Goal: Information Seeking & Learning: Find specific fact

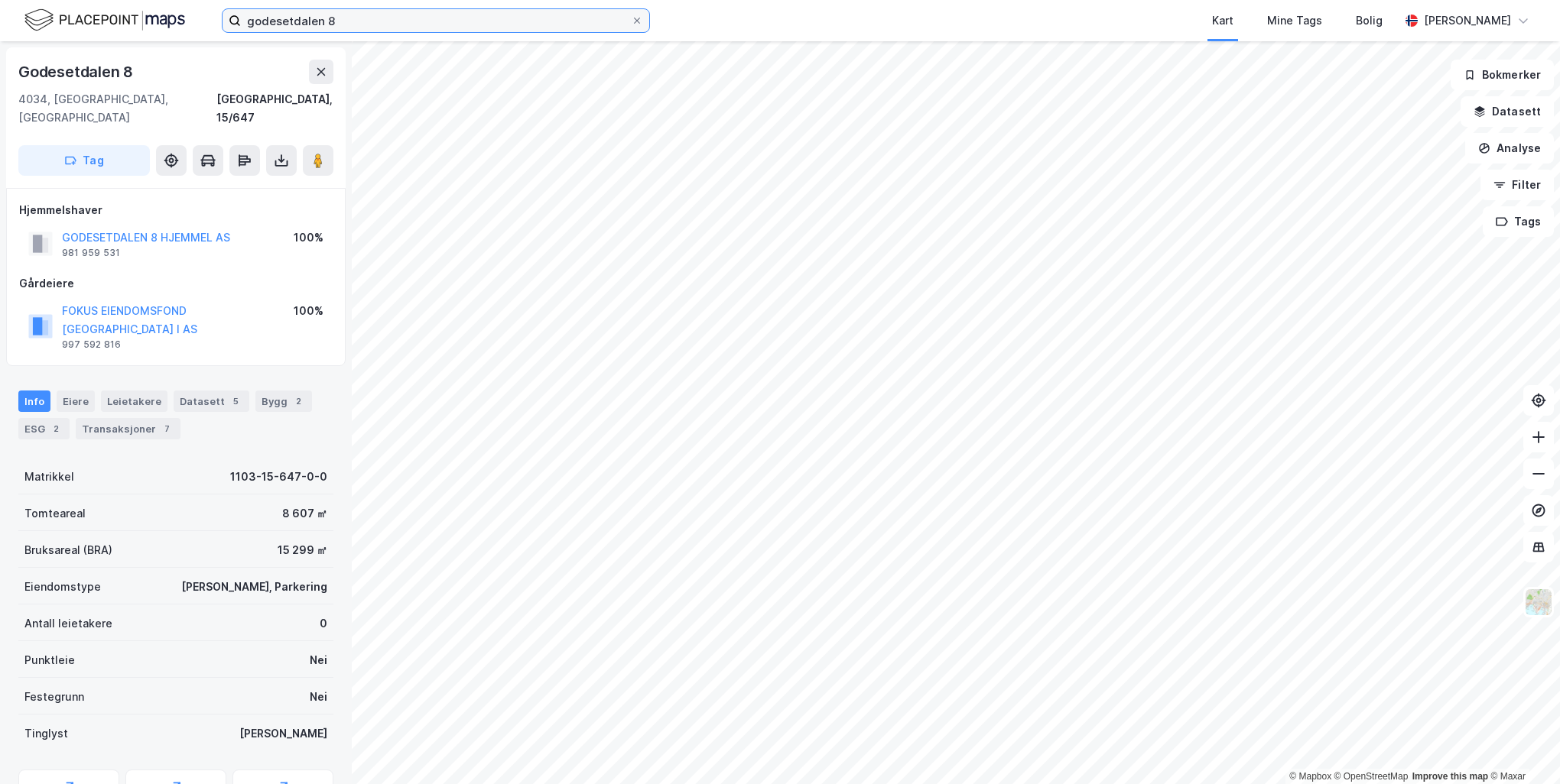
click at [361, 12] on input "godesetdalen 8" at bounding box center [436, 20] width 390 height 23
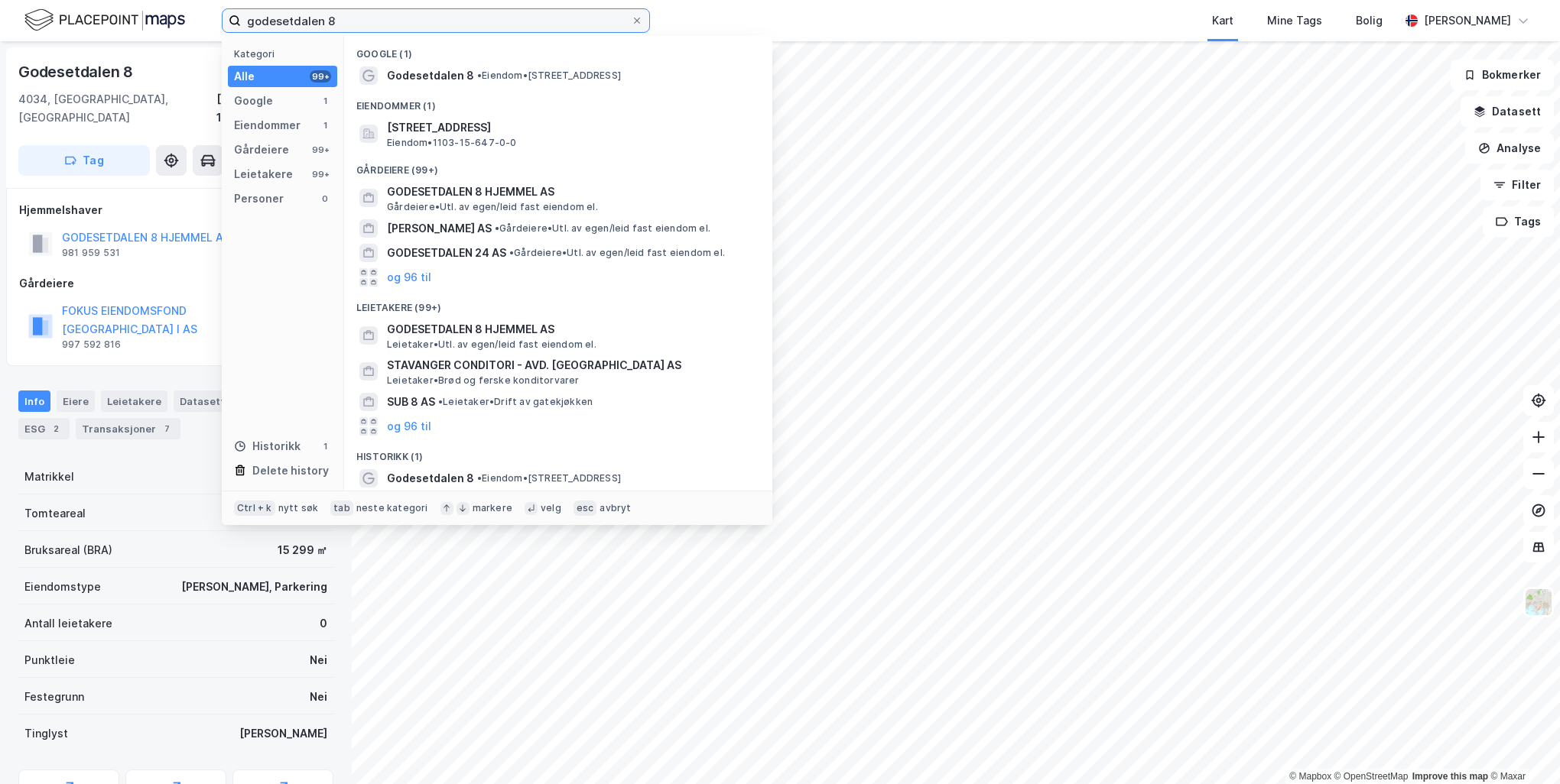
click at [361, 12] on input "godesetdalen 8" at bounding box center [436, 20] width 390 height 23
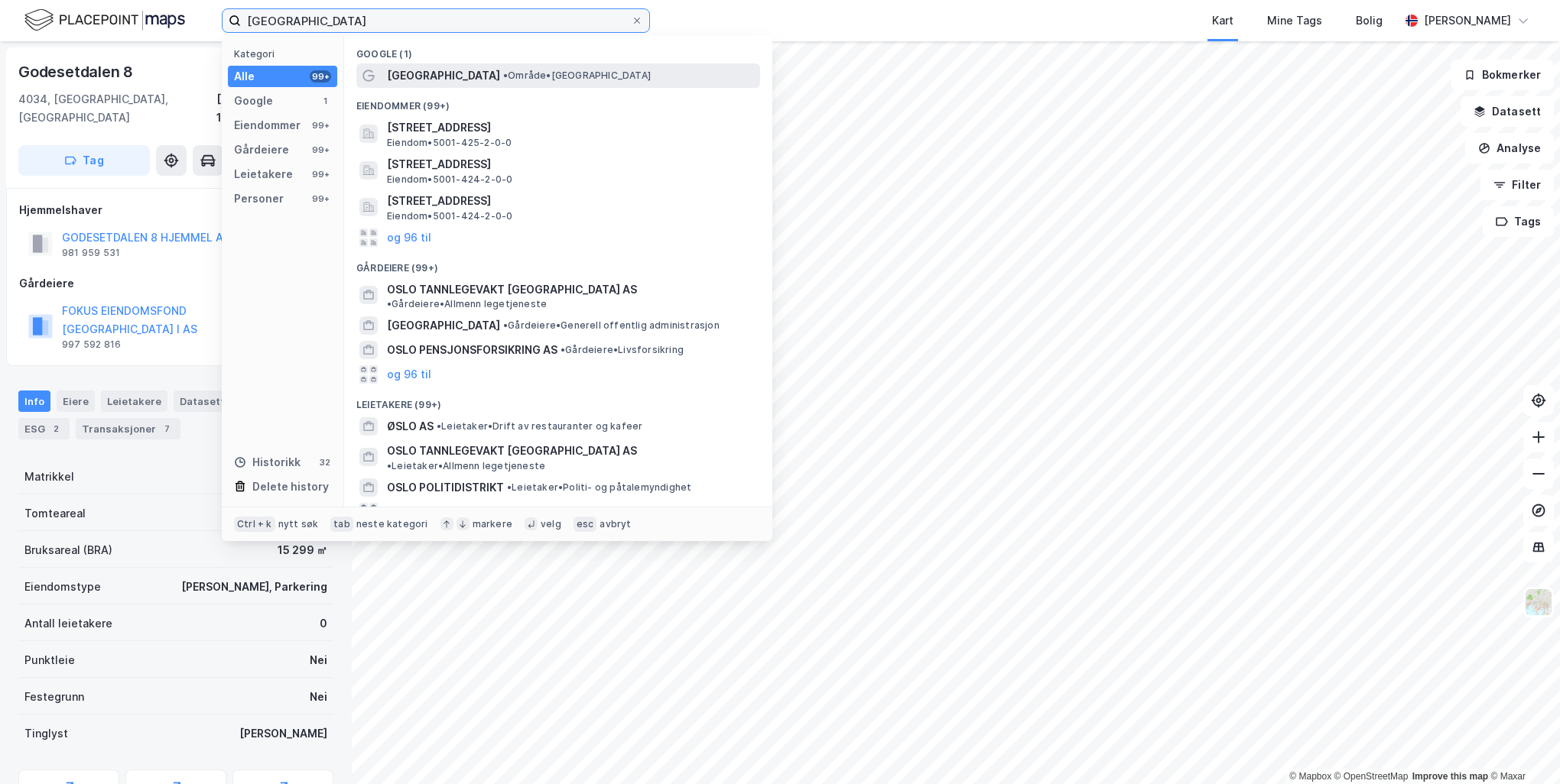
type input "[GEOGRAPHIC_DATA]"
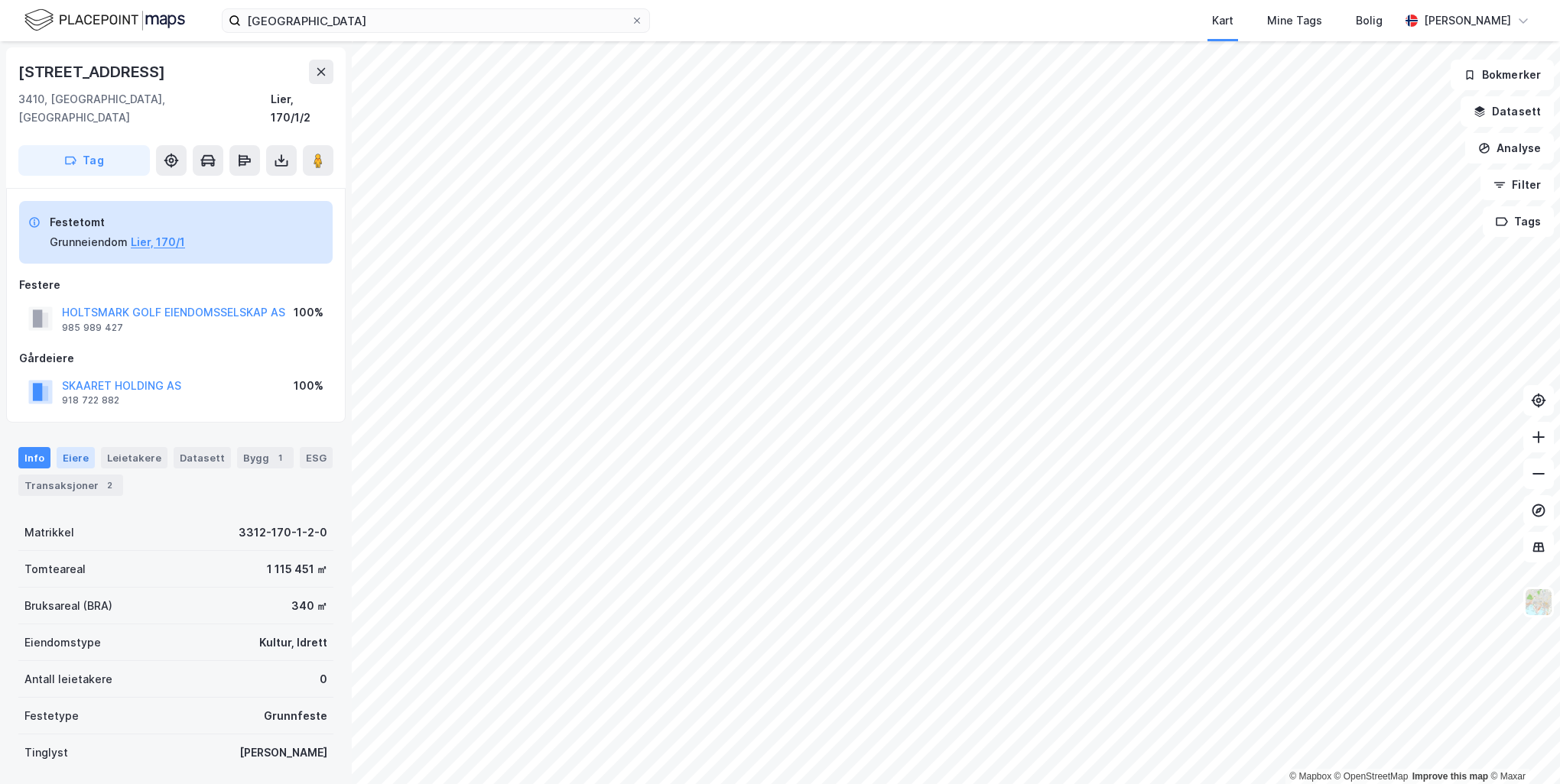
click at [68, 447] on div "Eiere" at bounding box center [76, 458] width 38 height 21
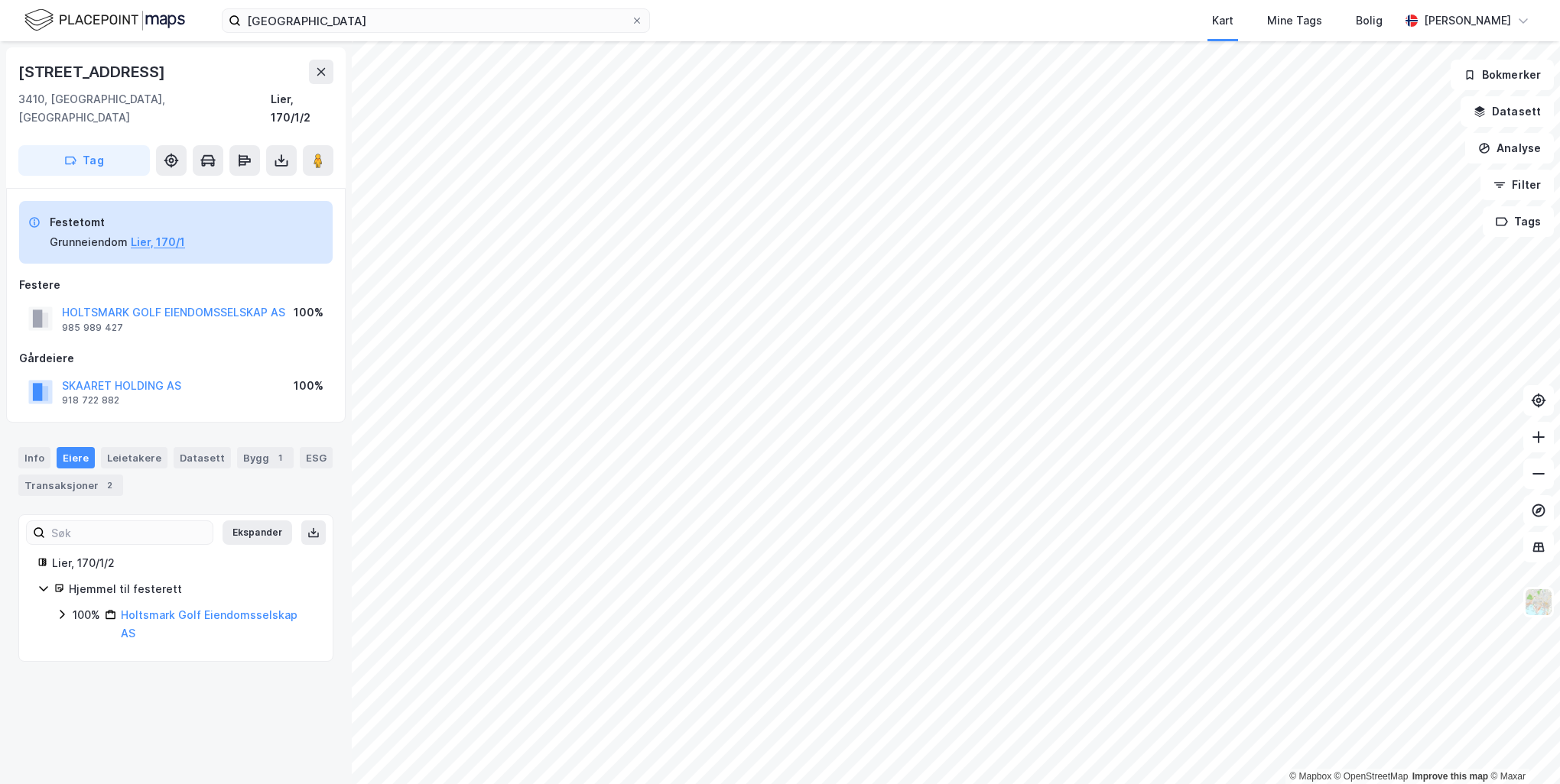
click at [62, 611] on icon at bounding box center [61, 615] width 4 height 9
click at [76, 652] on icon at bounding box center [80, 659] width 12 height 12
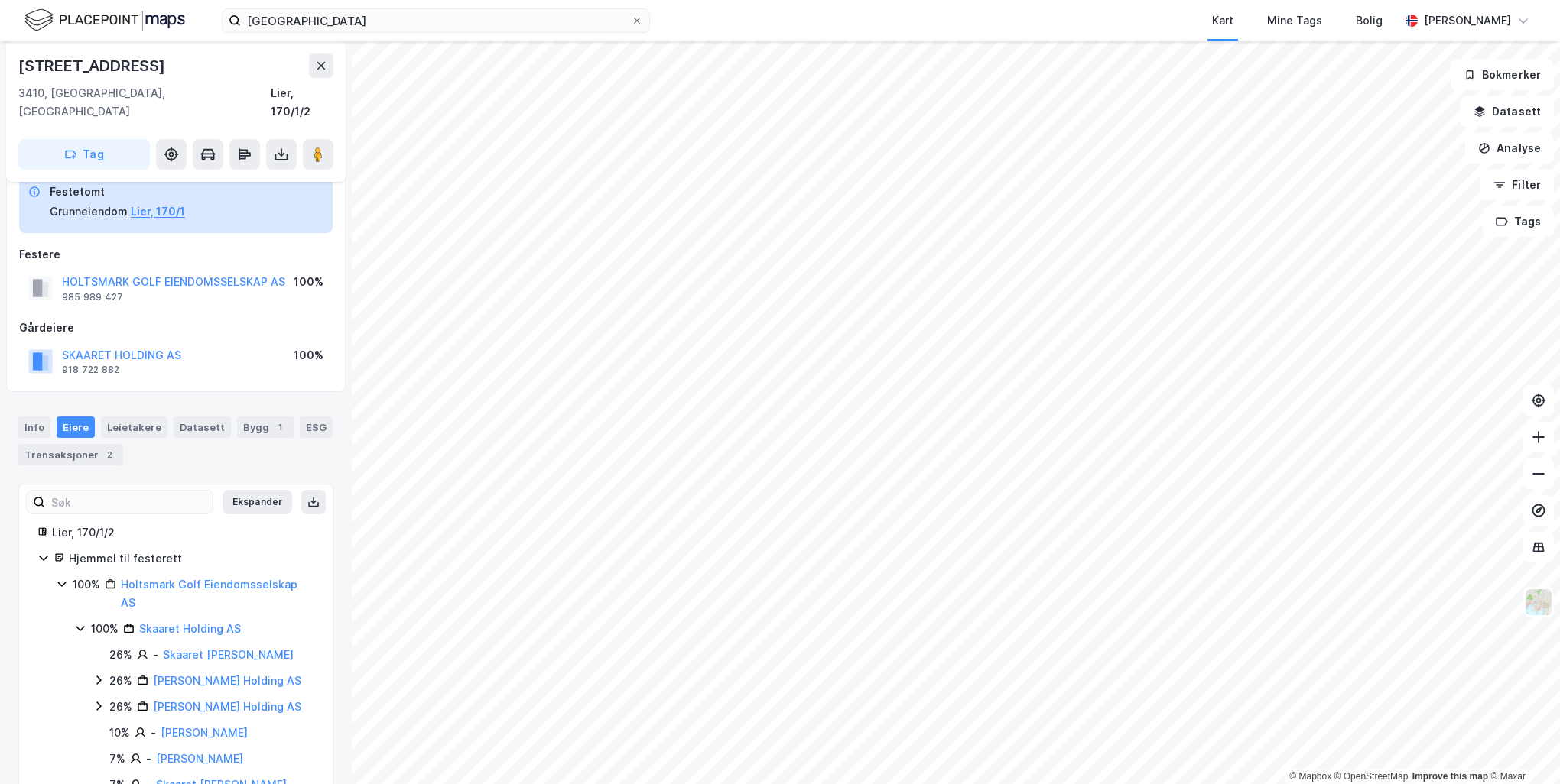
scroll to position [58, 0]
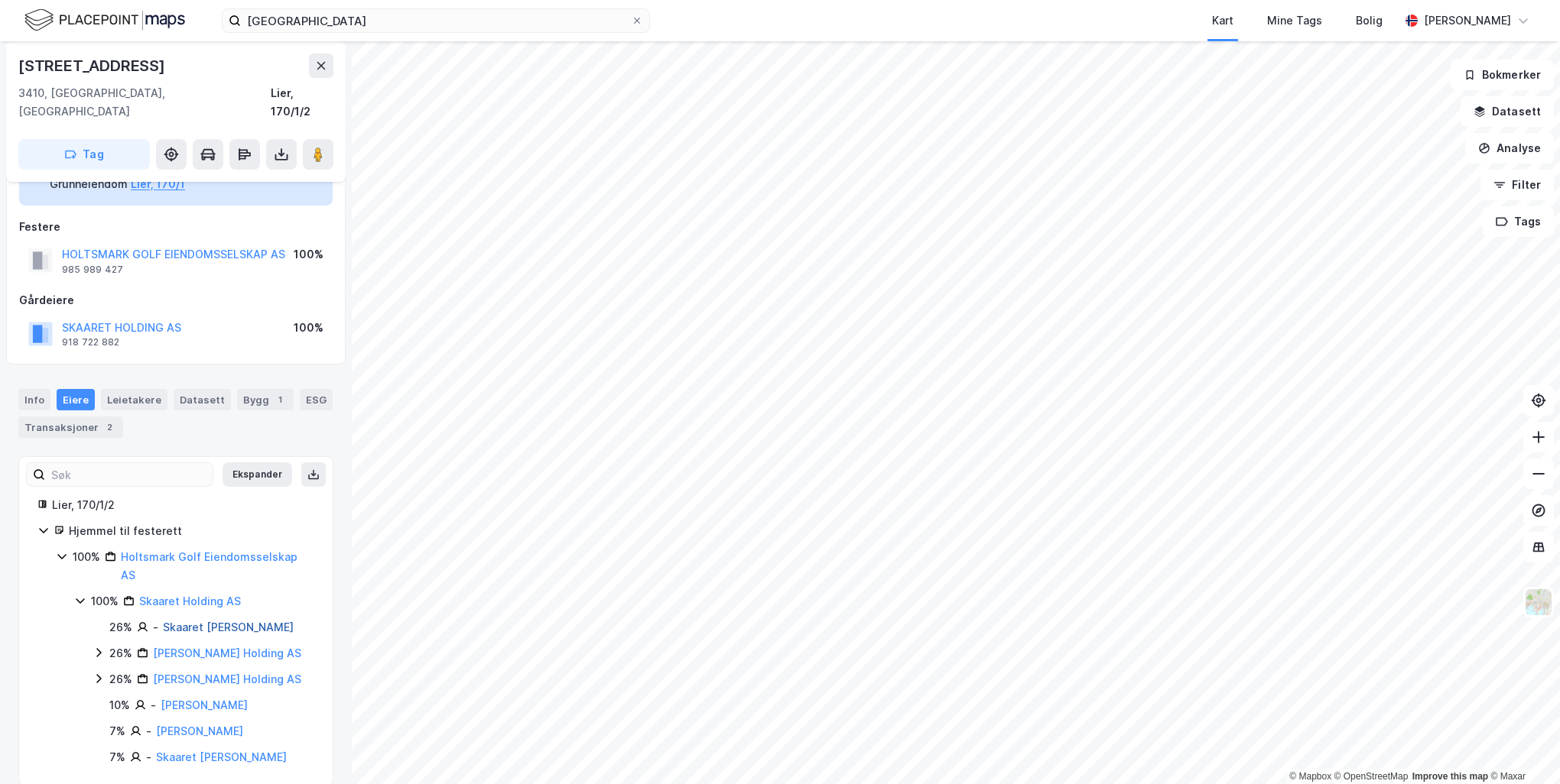
click at [224, 620] on link "Skaaret [PERSON_NAME]" at bounding box center [228, 627] width 131 height 13
